Goal: Ask a question

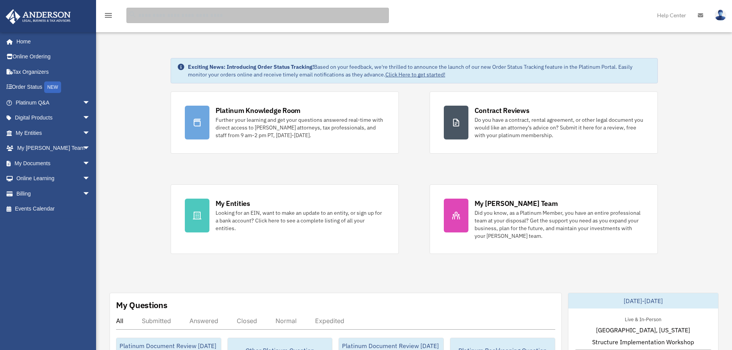
click at [212, 16] on input "search" at bounding box center [257, 15] width 262 height 15
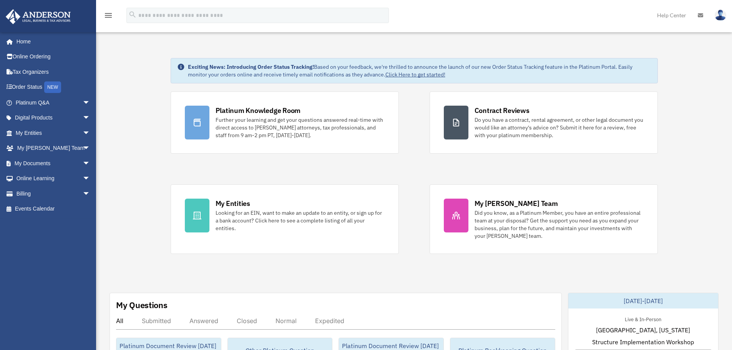
click at [439, 23] on div "menu search Site Menu add [PERSON_NAME][EMAIL_ADDRESS][DOMAIN_NAME] My Profile …" at bounding box center [366, 19] width 720 height 26
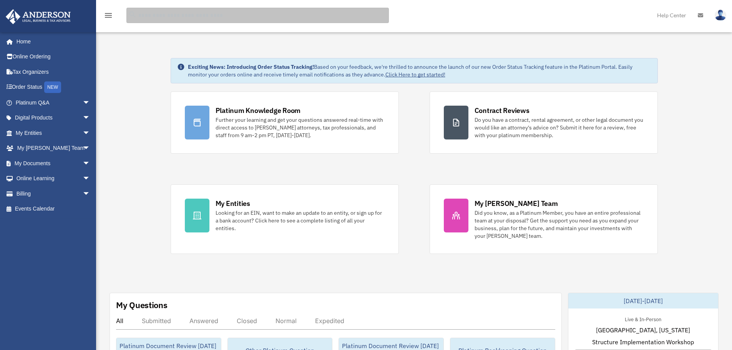
click at [316, 19] on input "search" at bounding box center [257, 15] width 262 height 15
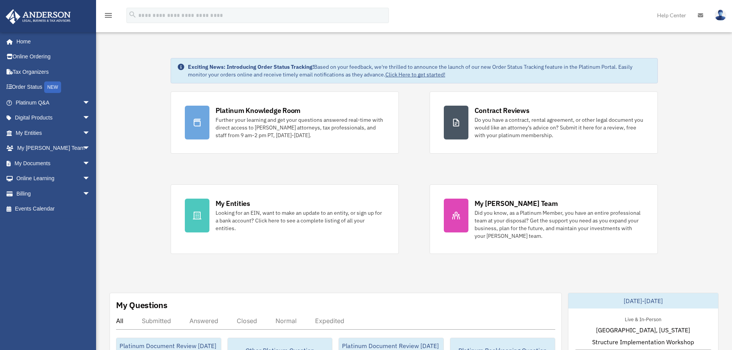
click at [107, 23] on div "menu" at bounding box center [108, 16] width 25 height 20
click at [110, 7] on div "menu" at bounding box center [108, 16] width 25 height 20
click at [111, 12] on icon "menu" at bounding box center [108, 15] width 9 height 9
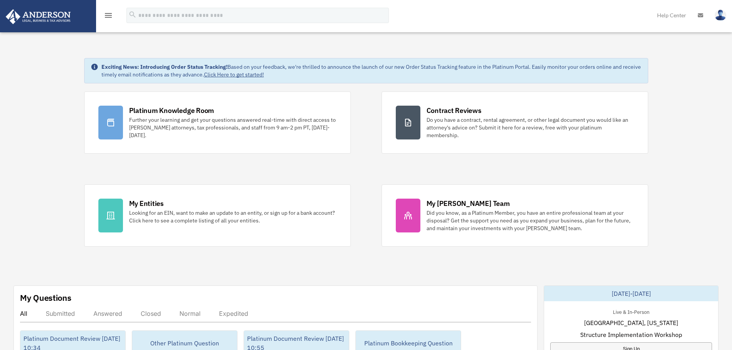
click at [109, 17] on icon "menu" at bounding box center [108, 15] width 9 height 9
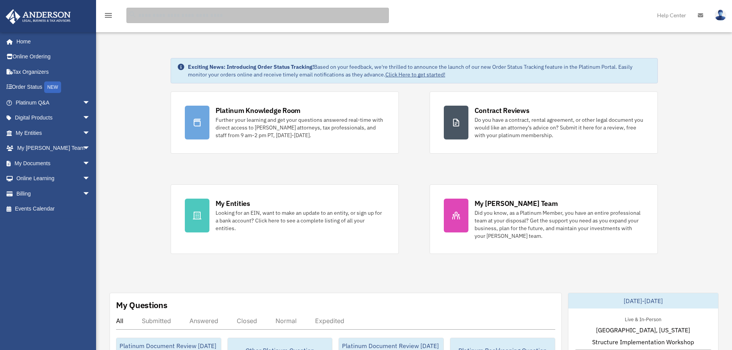
click at [180, 18] on input "search" at bounding box center [257, 15] width 262 height 15
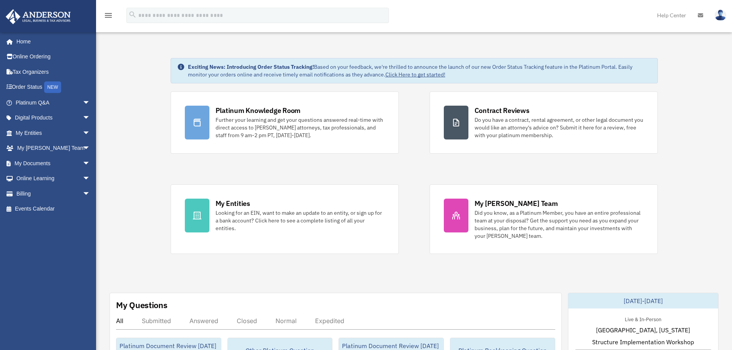
click at [103, 16] on div "menu" at bounding box center [108, 16] width 25 height 20
click at [105, 16] on icon "menu" at bounding box center [108, 15] width 9 height 9
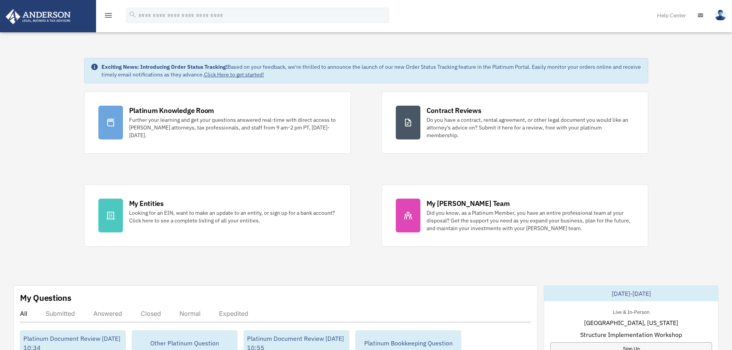
click at [106, 16] on icon "menu" at bounding box center [108, 15] width 9 height 9
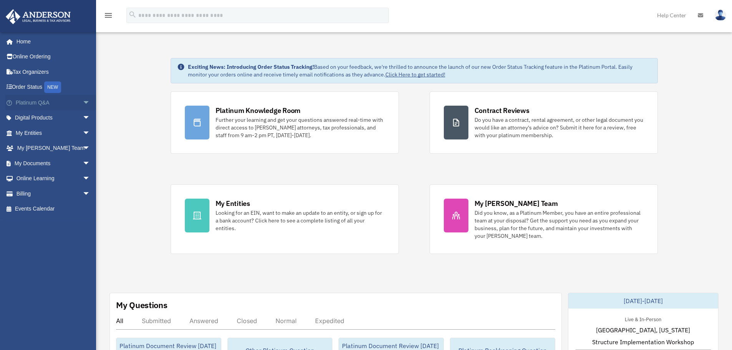
click at [83, 101] on span "arrow_drop_down" at bounding box center [90, 103] width 15 height 16
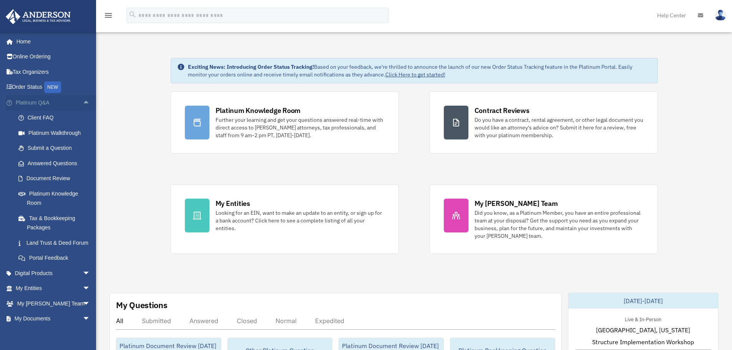
click at [83, 102] on span "arrow_drop_up" at bounding box center [90, 103] width 15 height 16
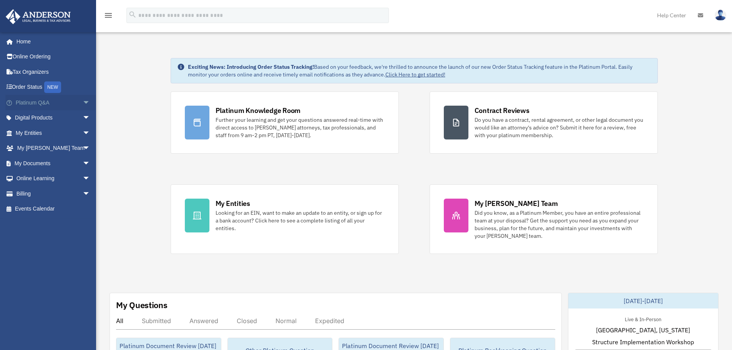
click at [83, 104] on span "arrow_drop_down" at bounding box center [90, 103] width 15 height 16
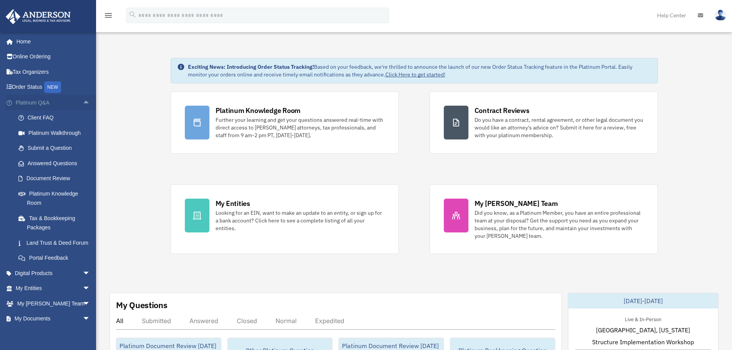
click at [83, 102] on span "arrow_drop_up" at bounding box center [90, 103] width 15 height 16
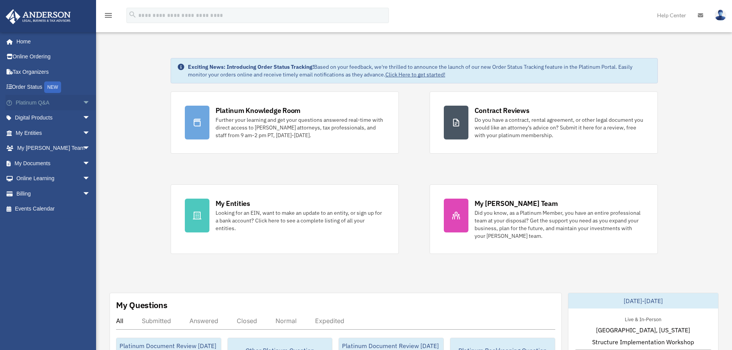
click at [83, 102] on span "arrow_drop_down" at bounding box center [90, 103] width 15 height 16
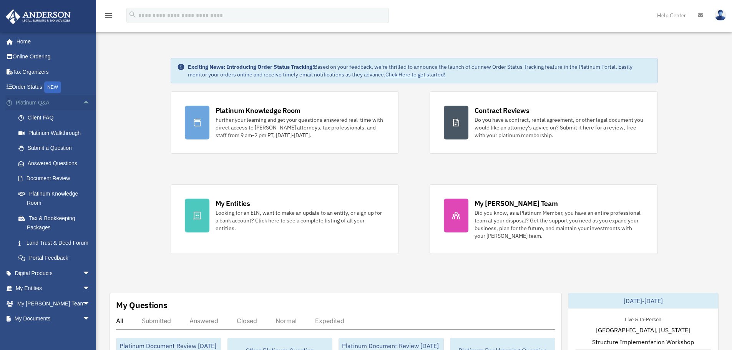
click at [83, 104] on span "arrow_drop_up" at bounding box center [90, 103] width 15 height 16
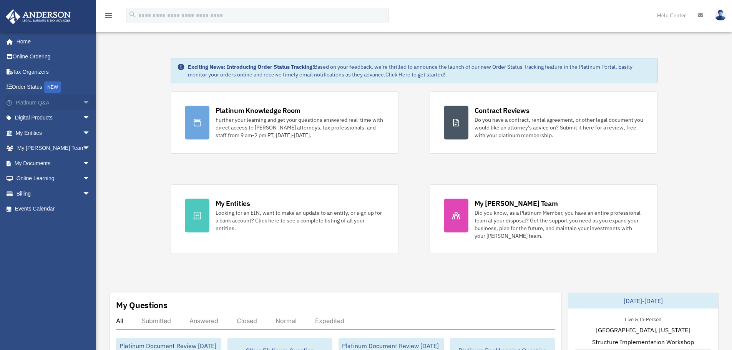
click at [83, 103] on span "arrow_drop_down" at bounding box center [90, 103] width 15 height 16
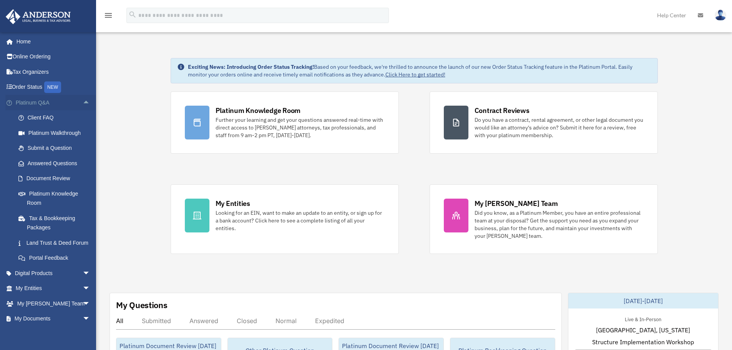
click at [83, 104] on span "arrow_drop_up" at bounding box center [90, 103] width 15 height 16
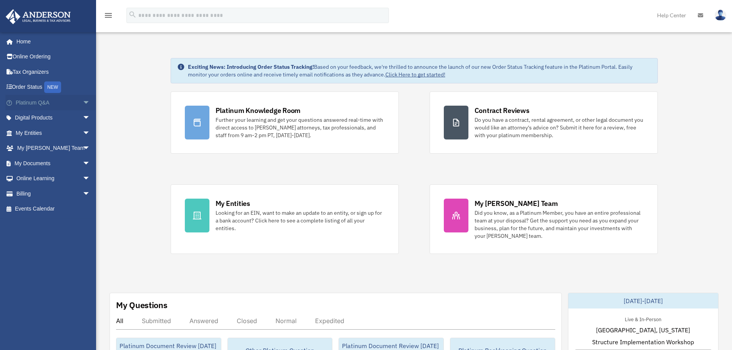
click at [83, 102] on span "arrow_drop_down" at bounding box center [90, 103] width 15 height 16
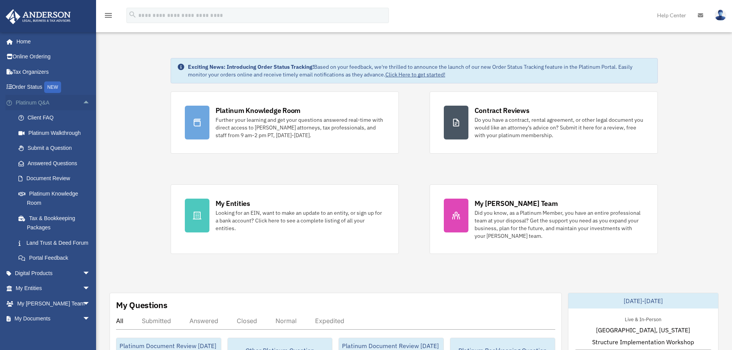
click at [83, 104] on span "arrow_drop_up" at bounding box center [90, 103] width 15 height 16
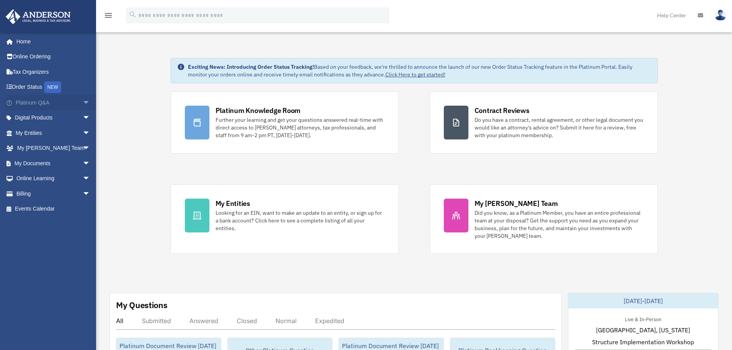
click at [83, 103] on span "arrow_drop_down" at bounding box center [90, 103] width 15 height 16
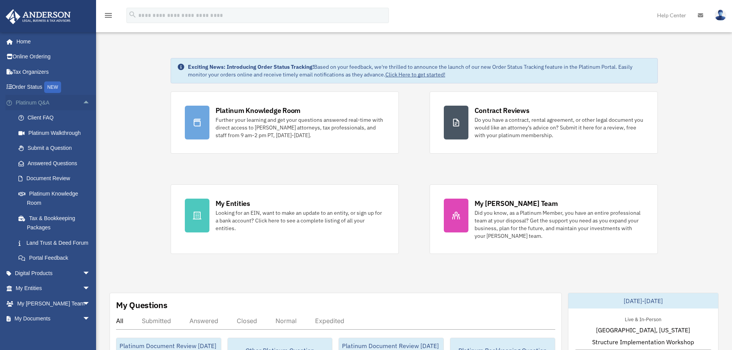
click at [83, 105] on span "arrow_drop_up" at bounding box center [90, 103] width 15 height 16
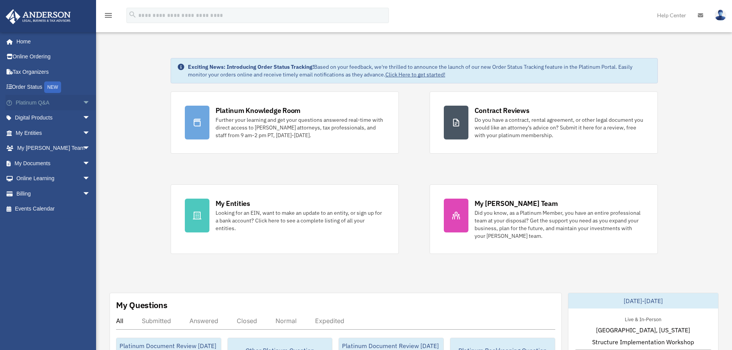
click at [83, 103] on span "arrow_drop_down" at bounding box center [90, 103] width 15 height 16
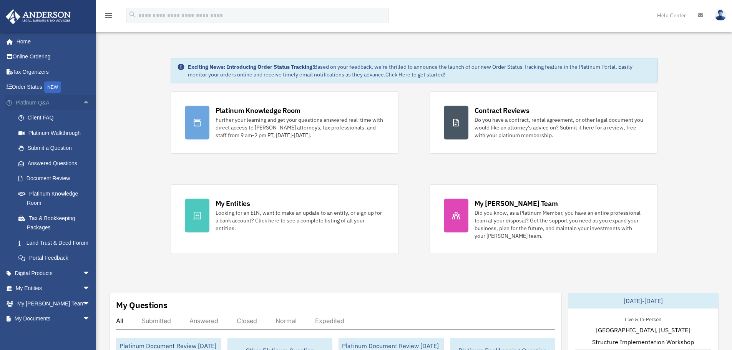
click at [83, 104] on span "arrow_drop_up" at bounding box center [90, 103] width 15 height 16
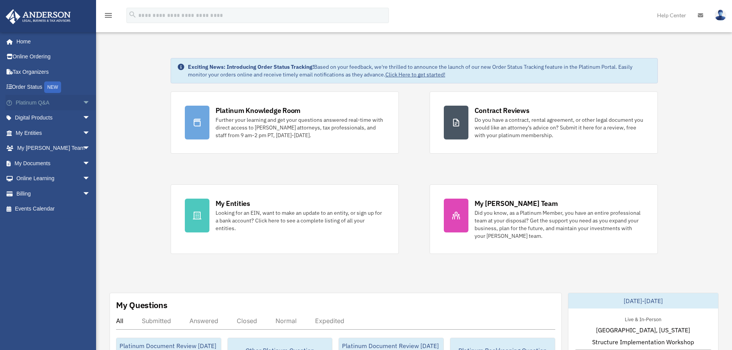
click at [83, 102] on span "arrow_drop_down" at bounding box center [90, 103] width 15 height 16
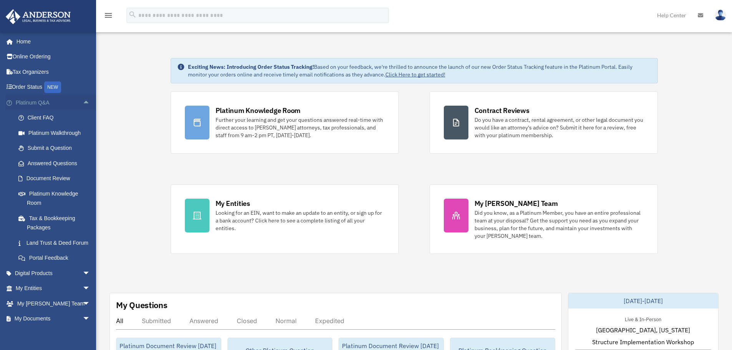
click at [83, 103] on span "arrow_drop_up" at bounding box center [90, 103] width 15 height 16
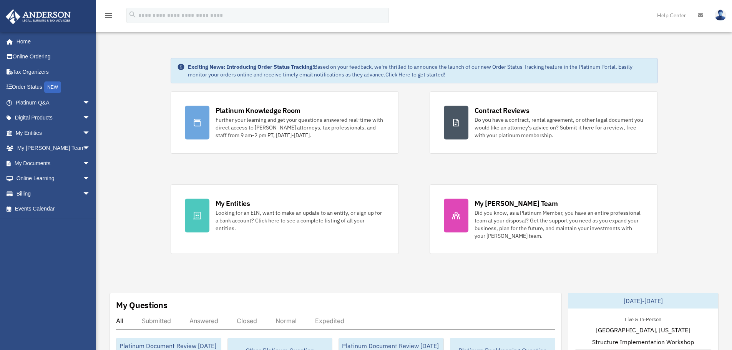
click at [107, 17] on icon "menu" at bounding box center [108, 15] width 9 height 9
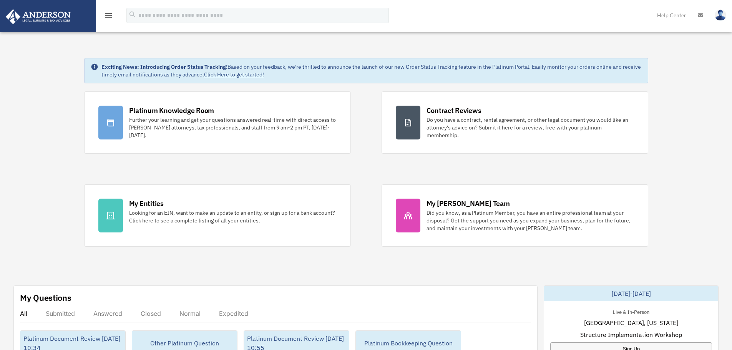
click at [107, 12] on icon "menu" at bounding box center [108, 15] width 9 height 9
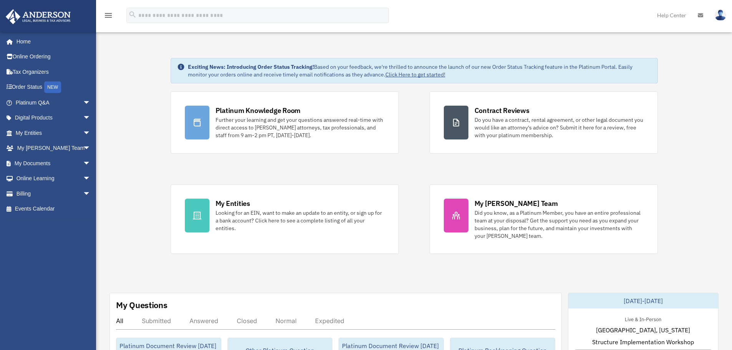
click at [108, 14] on icon "menu" at bounding box center [108, 15] width 9 height 9
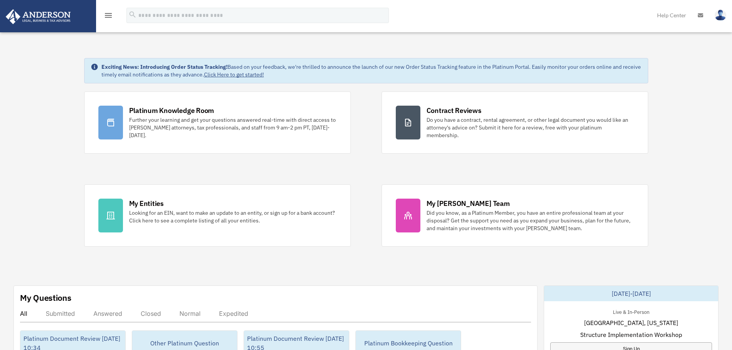
click at [108, 14] on icon "menu" at bounding box center [108, 15] width 9 height 9
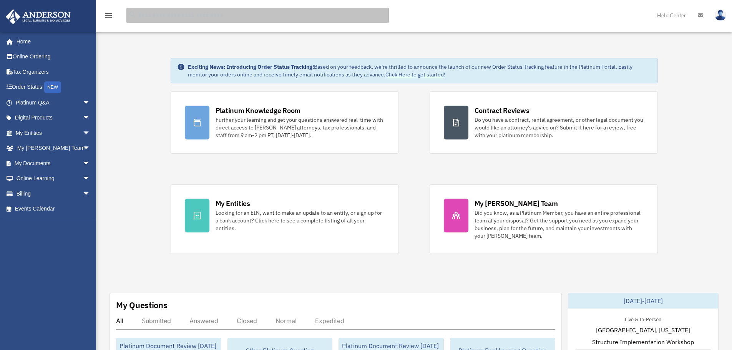
click at [146, 13] on input "search" at bounding box center [257, 15] width 262 height 15
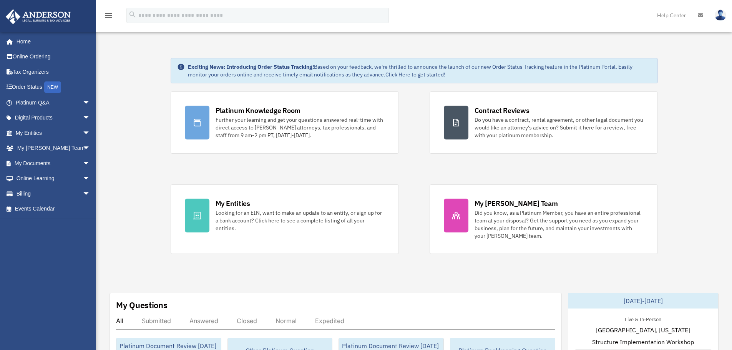
click at [109, 28] on div "menu search Site Menu add [PERSON_NAME][EMAIL_ADDRESS][DOMAIN_NAME] My Profile …" at bounding box center [366, 19] width 720 height 26
click at [111, 17] on icon "menu" at bounding box center [108, 15] width 9 height 9
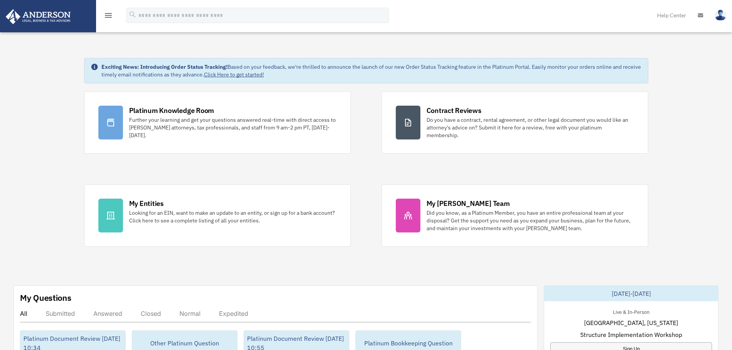
click at [109, 14] on icon "menu" at bounding box center [108, 15] width 9 height 9
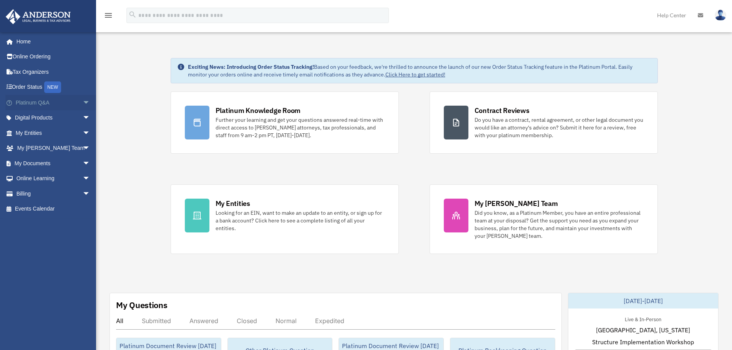
click at [83, 102] on span "arrow_drop_down" at bounding box center [90, 103] width 15 height 16
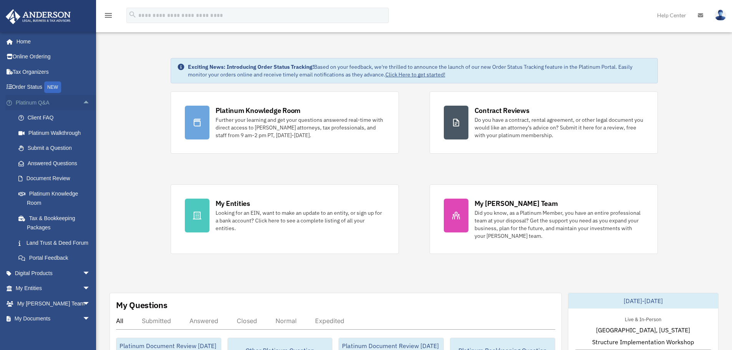
click at [83, 103] on span "arrow_drop_up" at bounding box center [90, 103] width 15 height 16
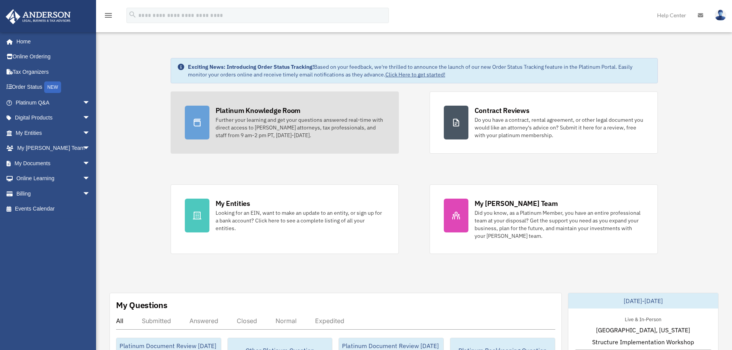
click at [230, 111] on div "Platinum Knowledge Room" at bounding box center [257, 111] width 85 height 10
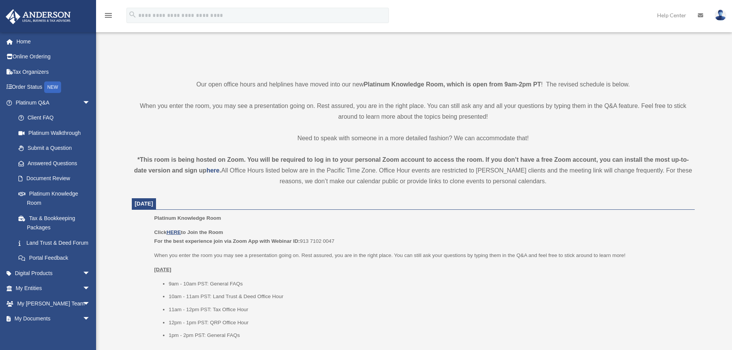
scroll to position [154, 0]
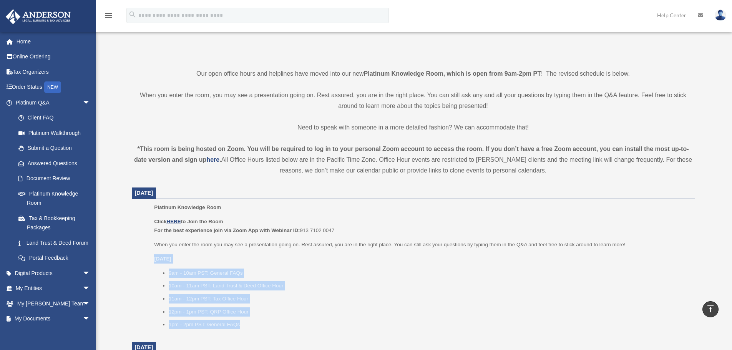
drag, startPoint x: 153, startPoint y: 250, endPoint x: 257, endPoint y: 325, distance: 128.2
click at [257, 325] on ul "Platinum Knowledge Room Click HERE to Join the Room For the best experience joi…" at bounding box center [413, 268] width 552 height 131
click at [257, 325] on li "1pm - 2pm PST: General FAQs" at bounding box center [429, 324] width 520 height 9
drag, startPoint x: 226, startPoint y: 304, endPoint x: 136, endPoint y: 257, distance: 101.0
click at [136, 257] on dd "Platinum Knowledge Room Click HERE to Join the Room For the best experience joi…" at bounding box center [413, 268] width 563 height 131
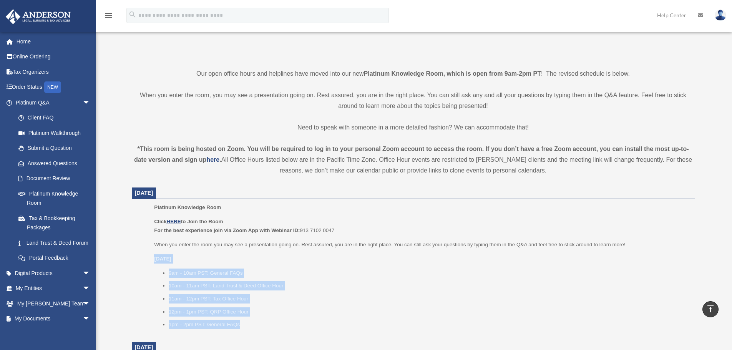
click at [172, 262] on p "Friday, August 29" at bounding box center [421, 258] width 535 height 9
drag, startPoint x: 149, startPoint y: 257, endPoint x: 258, endPoint y: 332, distance: 132.1
click at [258, 332] on ul "Platinum Knowledge Room Click HERE to Join the Room For the best experience joi…" at bounding box center [413, 268] width 552 height 131
click at [258, 332] on div "Platinum Knowledge Room Click HERE to Join the Room For the best experience joi…" at bounding box center [421, 268] width 535 height 131
drag, startPoint x: 254, startPoint y: 324, endPoint x: 143, endPoint y: 261, distance: 128.1
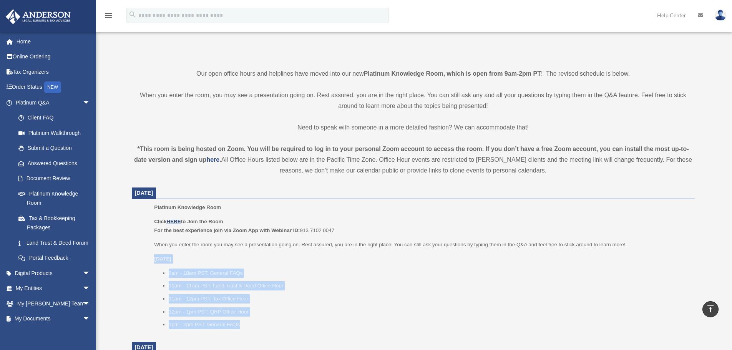
click at [143, 261] on ul "Platinum Knowledge Room Click HERE to Join the Room For the best experience joi…" at bounding box center [413, 268] width 552 height 131
drag, startPoint x: 146, startPoint y: 257, endPoint x: 269, endPoint y: 332, distance: 144.0
click at [269, 331] on ul "Platinum Knowledge Room Click HERE to Join the Room For the best experience joi…" at bounding box center [413, 268] width 552 height 131
click at [269, 332] on div "Platinum Knowledge Room Click HERE to Join the Room For the best experience joi…" at bounding box center [421, 268] width 535 height 131
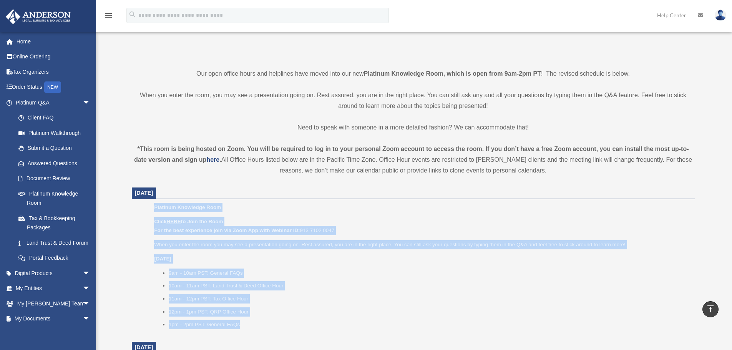
drag, startPoint x: 173, startPoint y: 295, endPoint x: 135, endPoint y: 207, distance: 96.0
click at [135, 207] on dd "Platinum Knowledge Room Click HERE to Join the Room For the best experience joi…" at bounding box center [413, 268] width 563 height 131
drag, startPoint x: 144, startPoint y: 203, endPoint x: 261, endPoint y: 324, distance: 168.9
click at [261, 324] on ul "Platinum Knowledge Room Click HERE to Join the Room For the best experience joi…" at bounding box center [413, 268] width 552 height 131
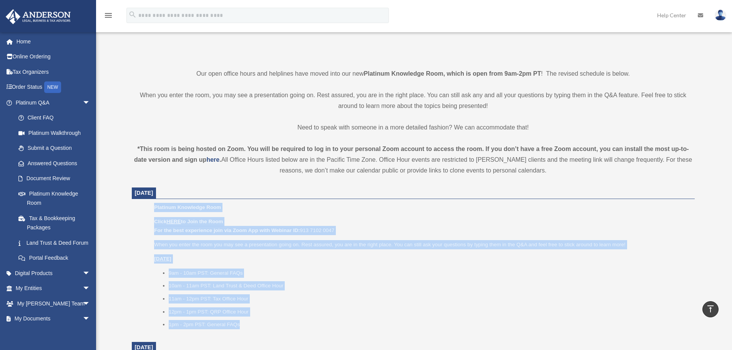
click at [260, 324] on li "1pm - 2pm PST: General FAQs" at bounding box center [429, 324] width 520 height 9
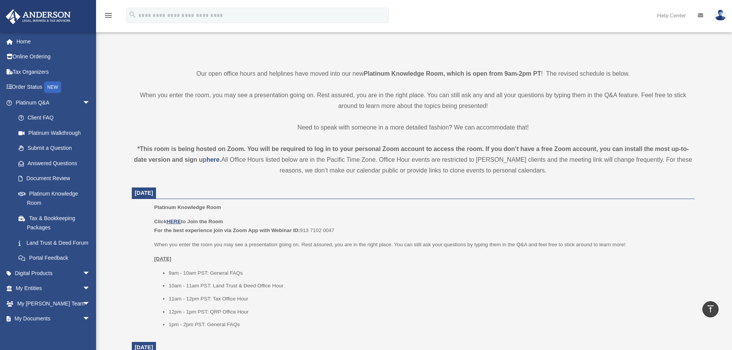
click at [59, 144] on link "Submit a Question" at bounding box center [56, 148] width 91 height 15
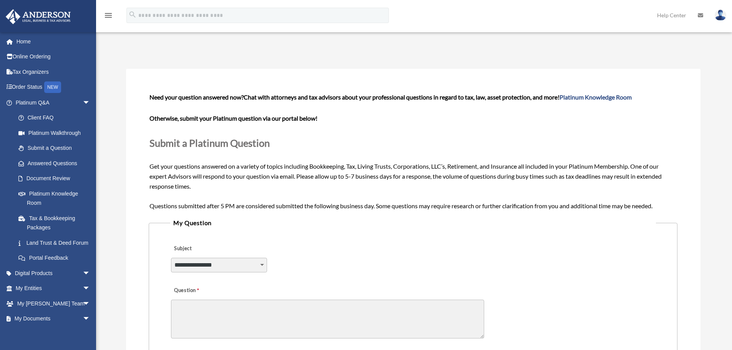
click at [141, 150] on div "**********" at bounding box center [413, 288] width 574 height 439
click at [316, 119] on b "Otherwise, submit your Platinum question via our portal below!" at bounding box center [233, 117] width 168 height 7
